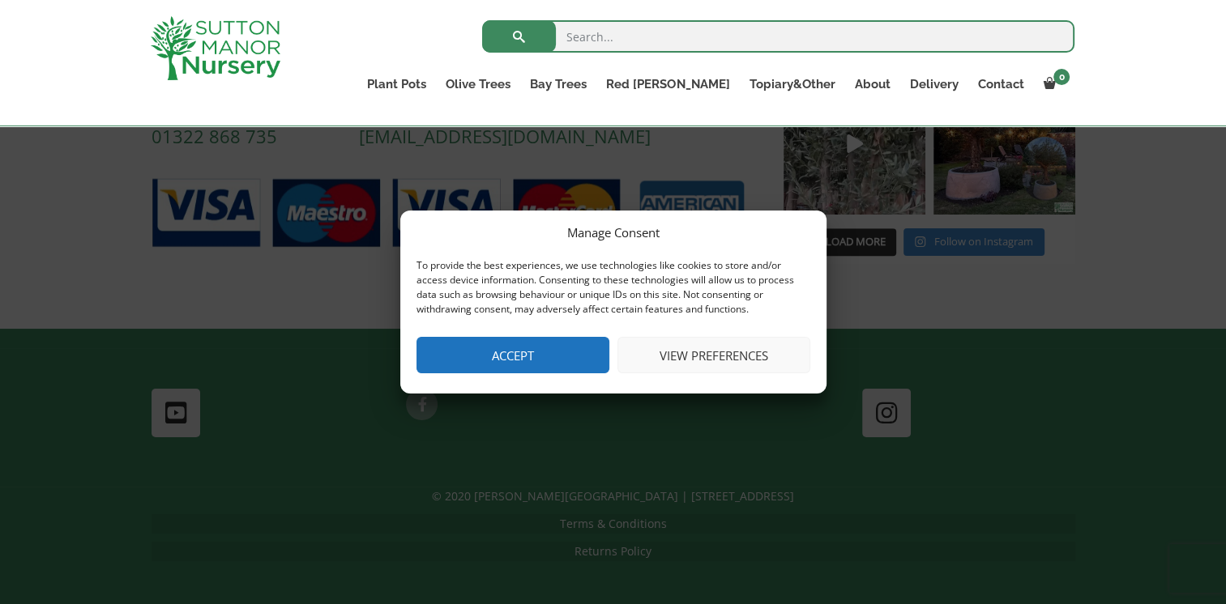
click at [560, 355] on button "Accept" at bounding box center [512, 355] width 193 height 36
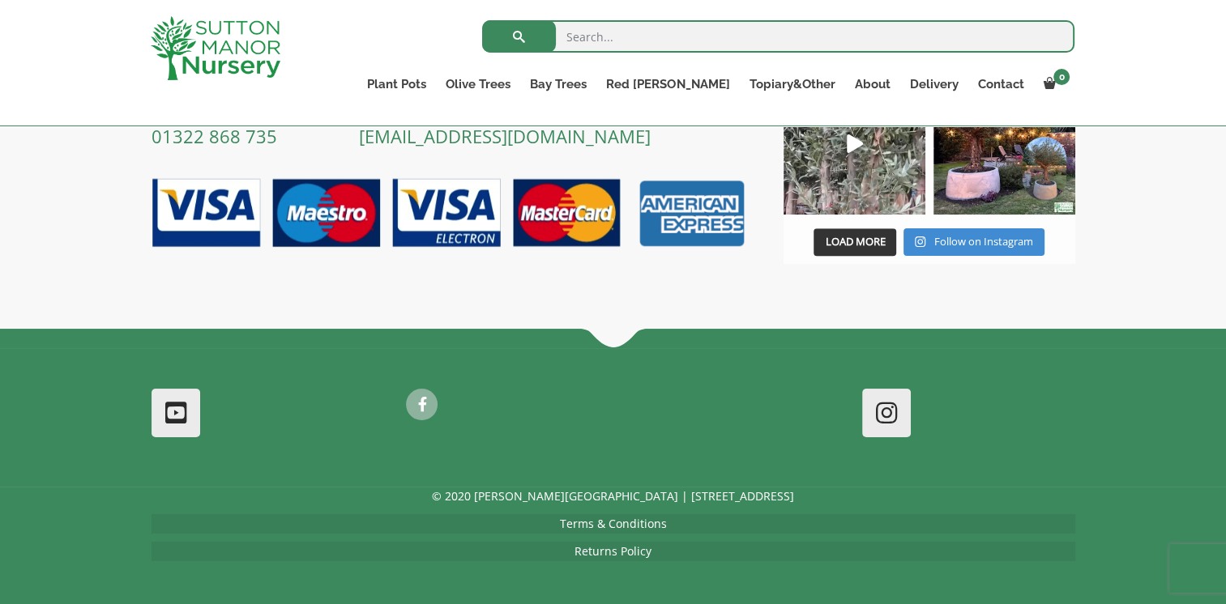
scroll to position [579, 0]
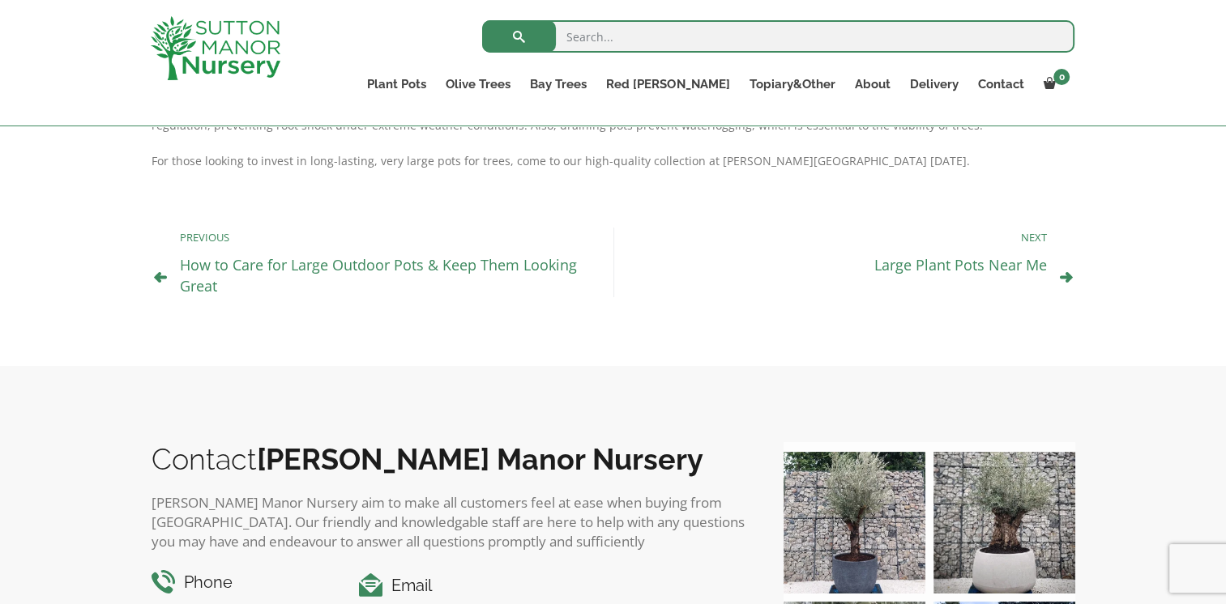
click at [570, 39] on input "search" at bounding box center [778, 36] width 592 height 32
type input "large square pot"
click at [482, 20] on button "submit" at bounding box center [519, 36] width 74 height 32
